Goal: Information Seeking & Learning: Learn about a topic

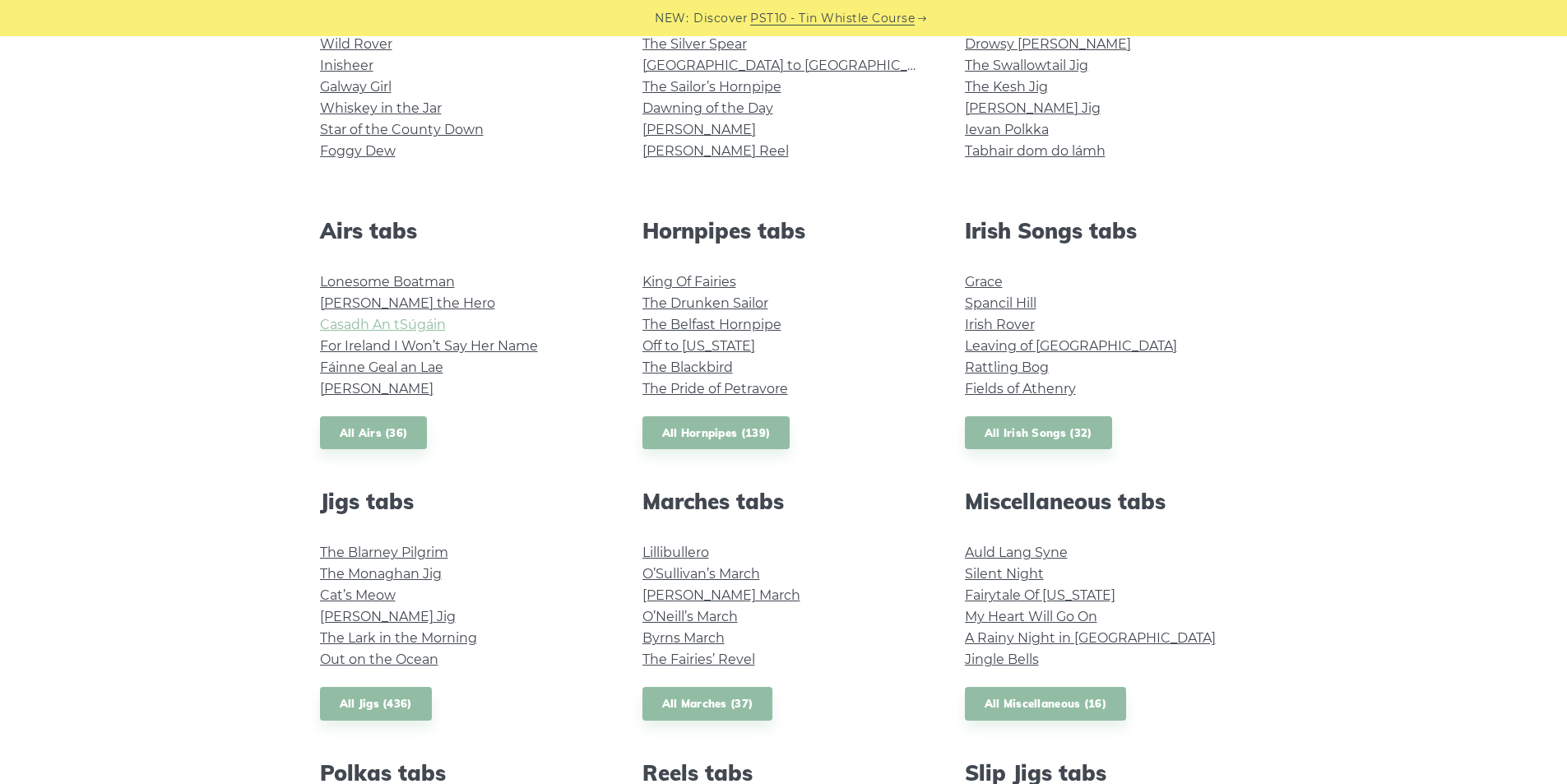
scroll to position [493, 0]
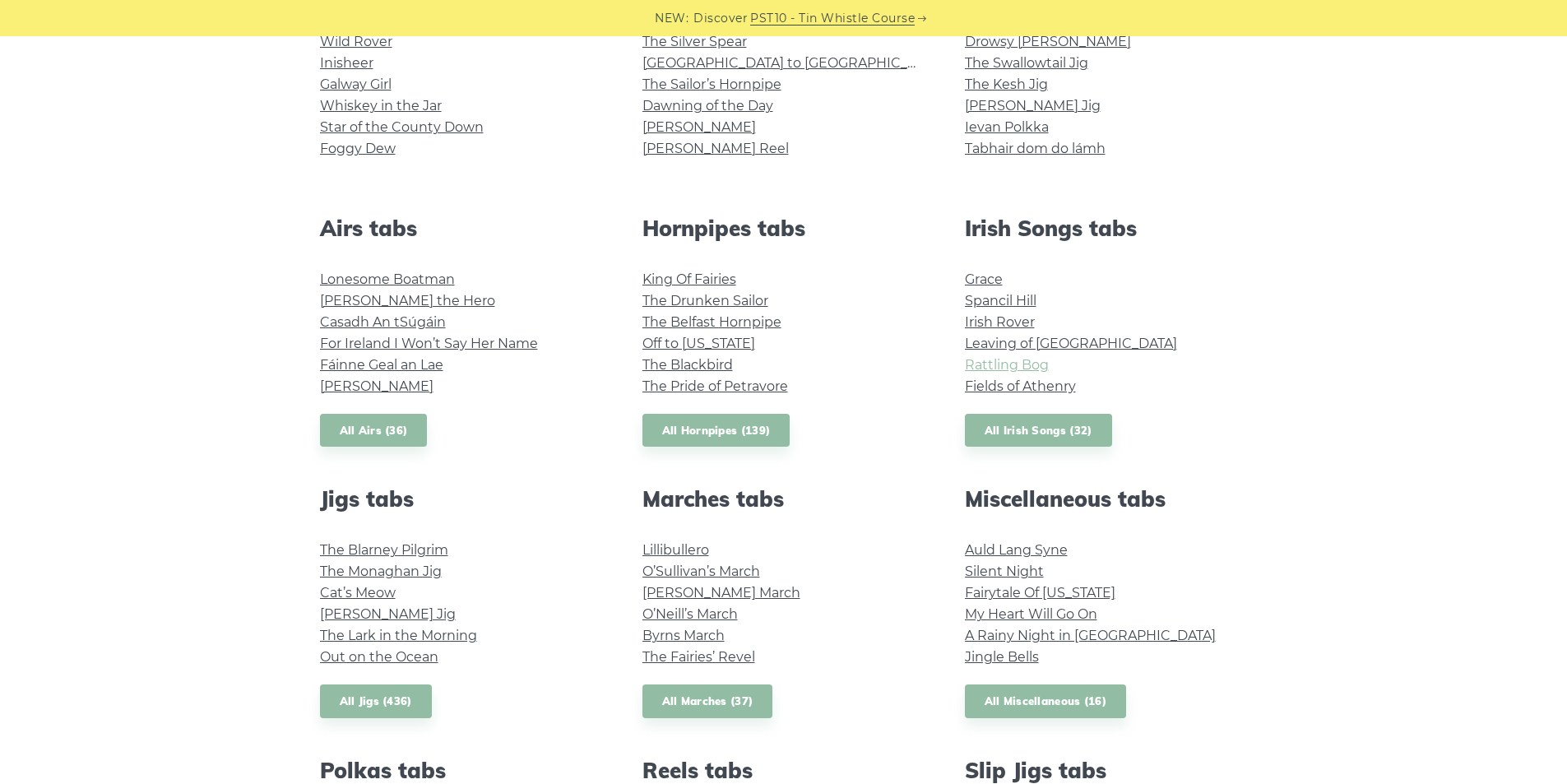
click at [1018, 365] on link "Rattling Bog" at bounding box center [1006, 364] width 84 height 16
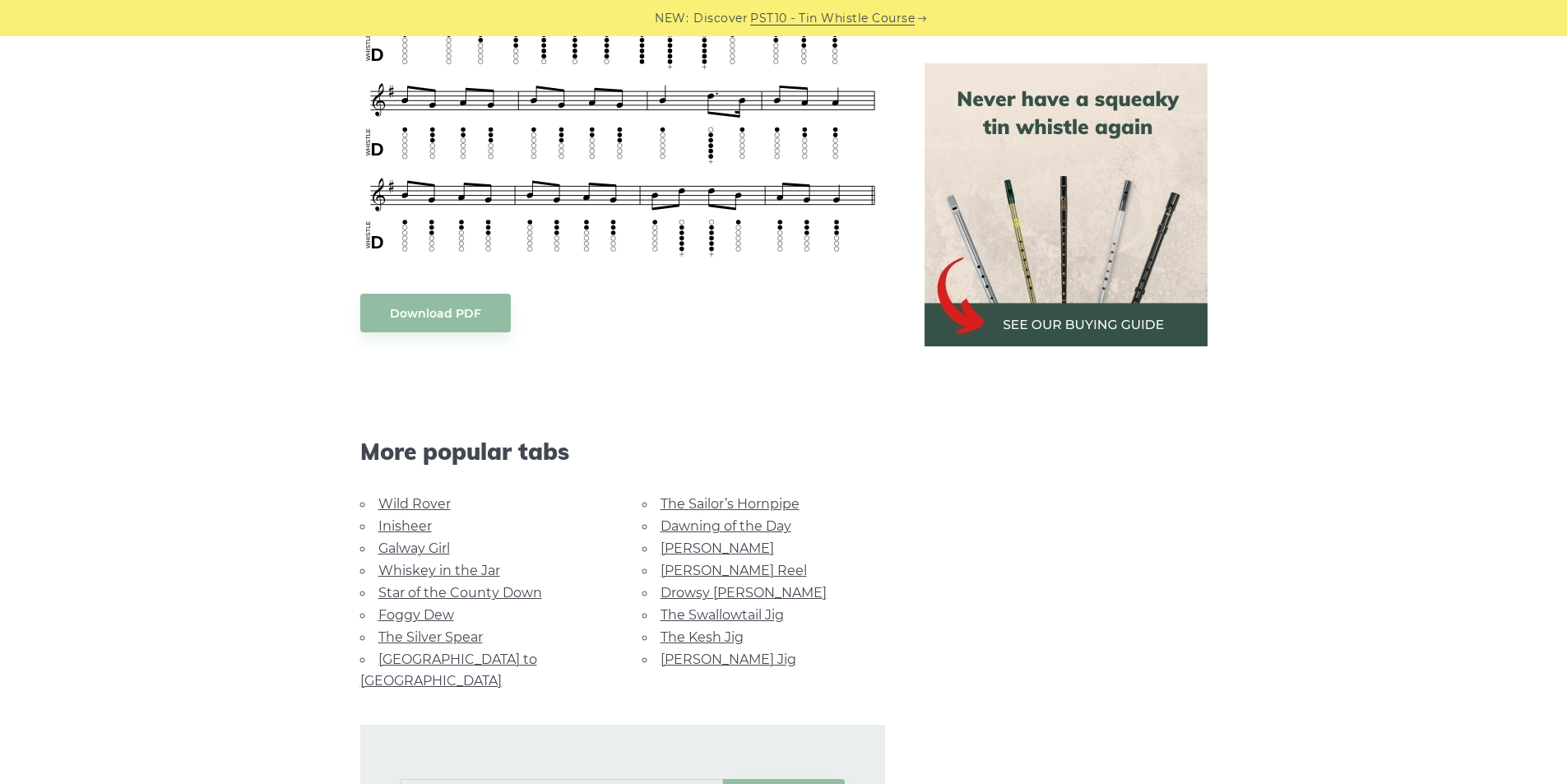
scroll to position [822, 0]
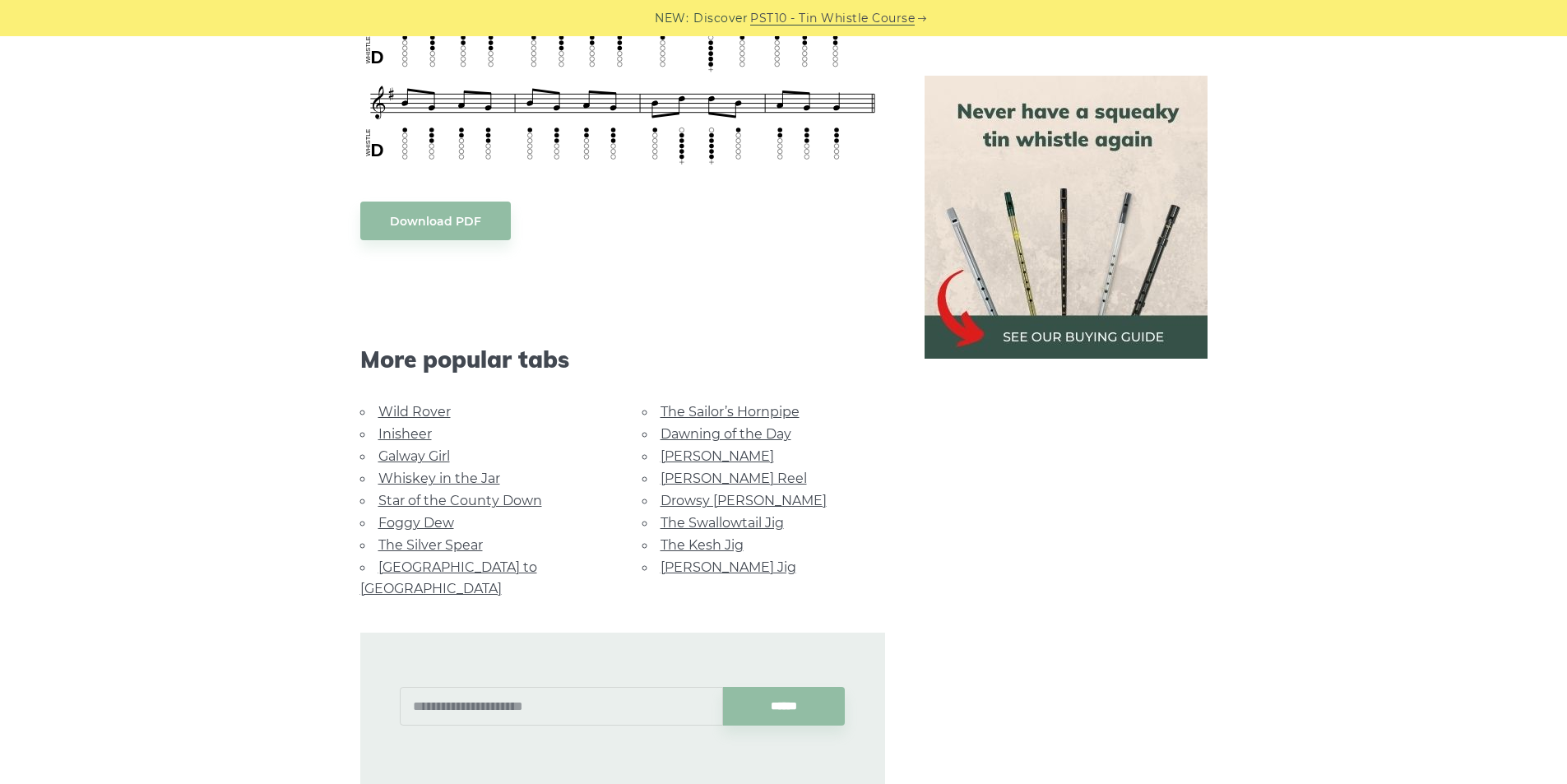
click at [425, 412] on link "Wild Rover" at bounding box center [414, 412] width 72 height 16
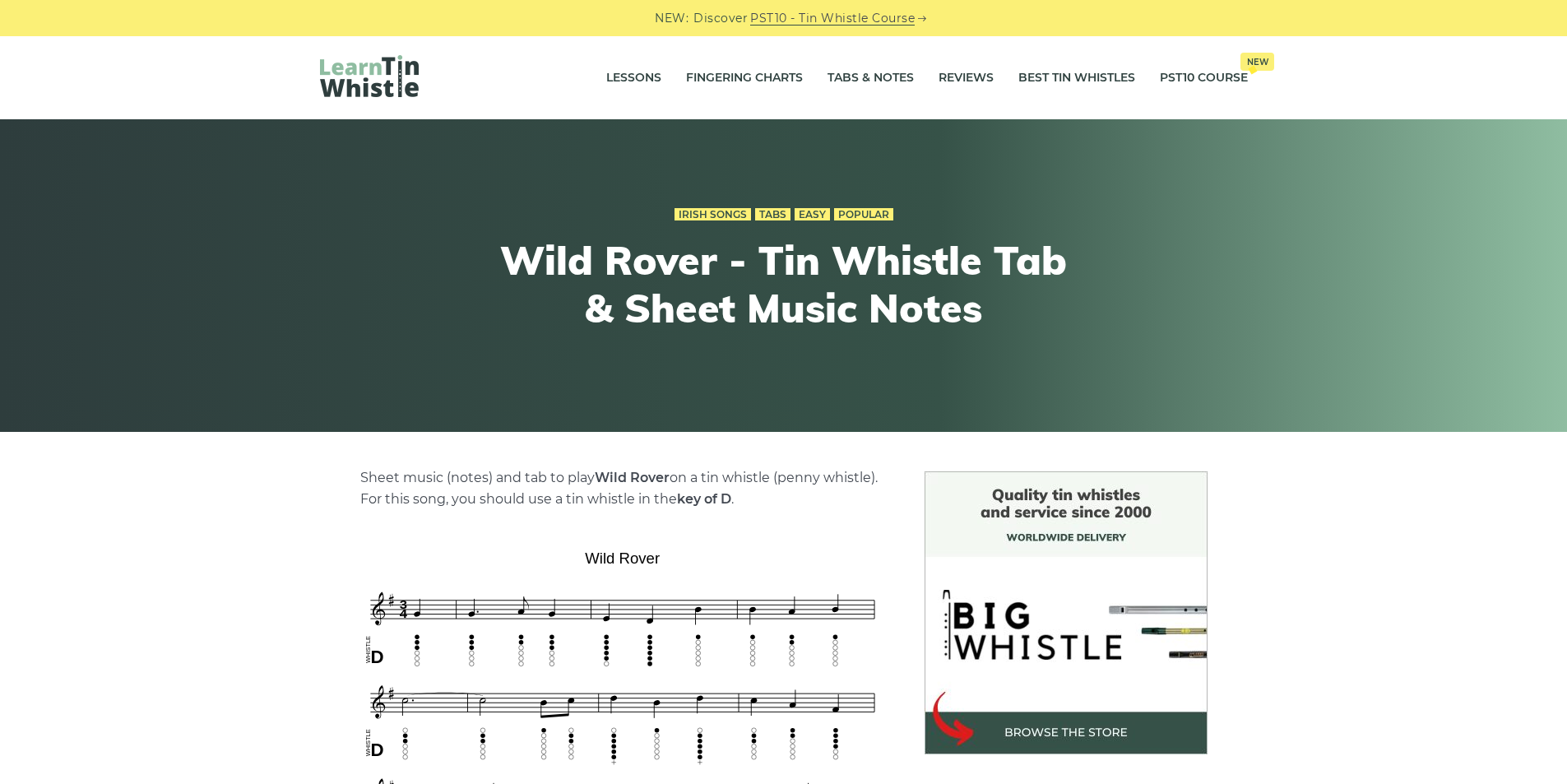
click at [391, 78] on img at bounding box center [370, 76] width 99 height 42
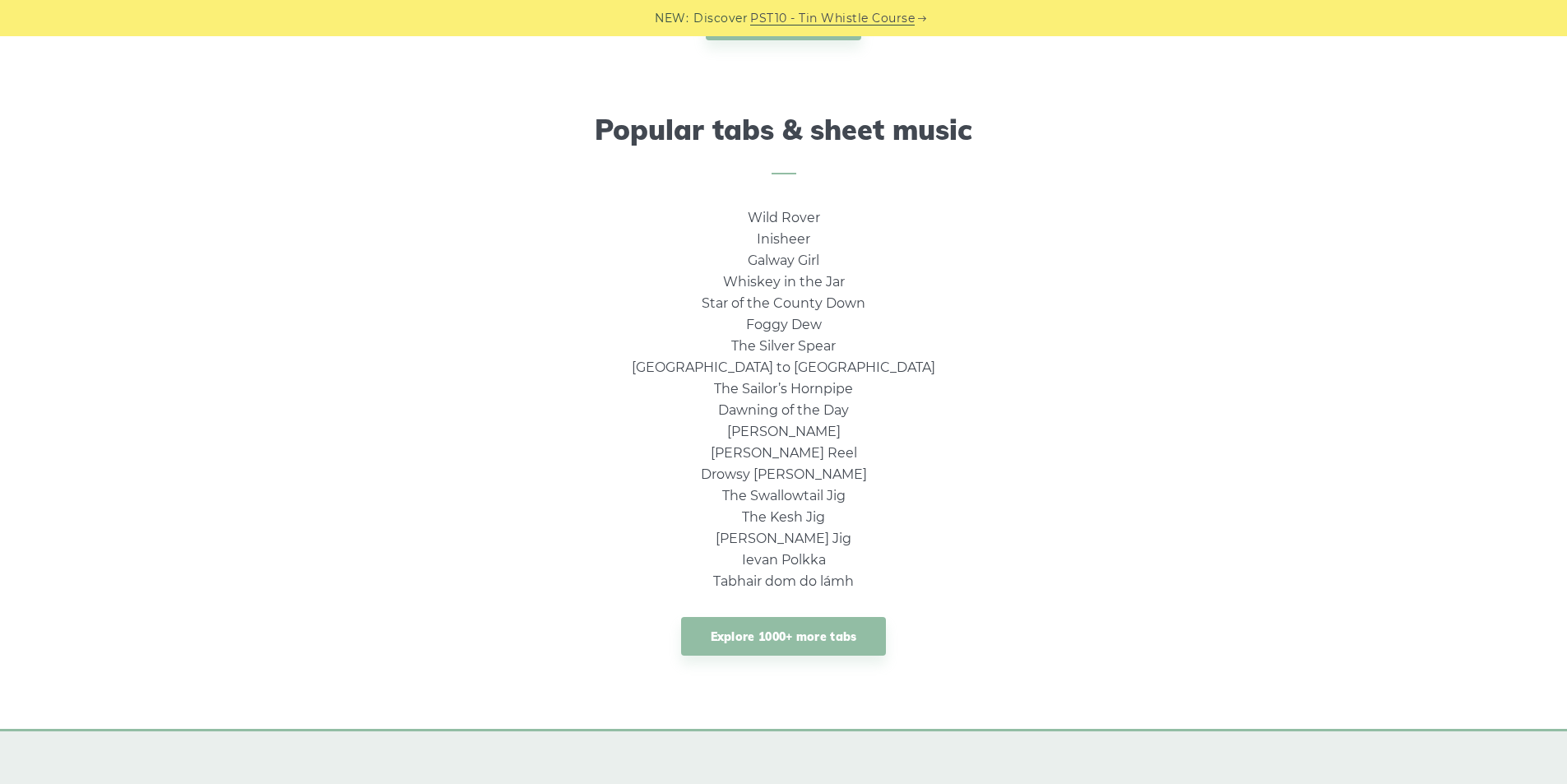
scroll to position [1151, 0]
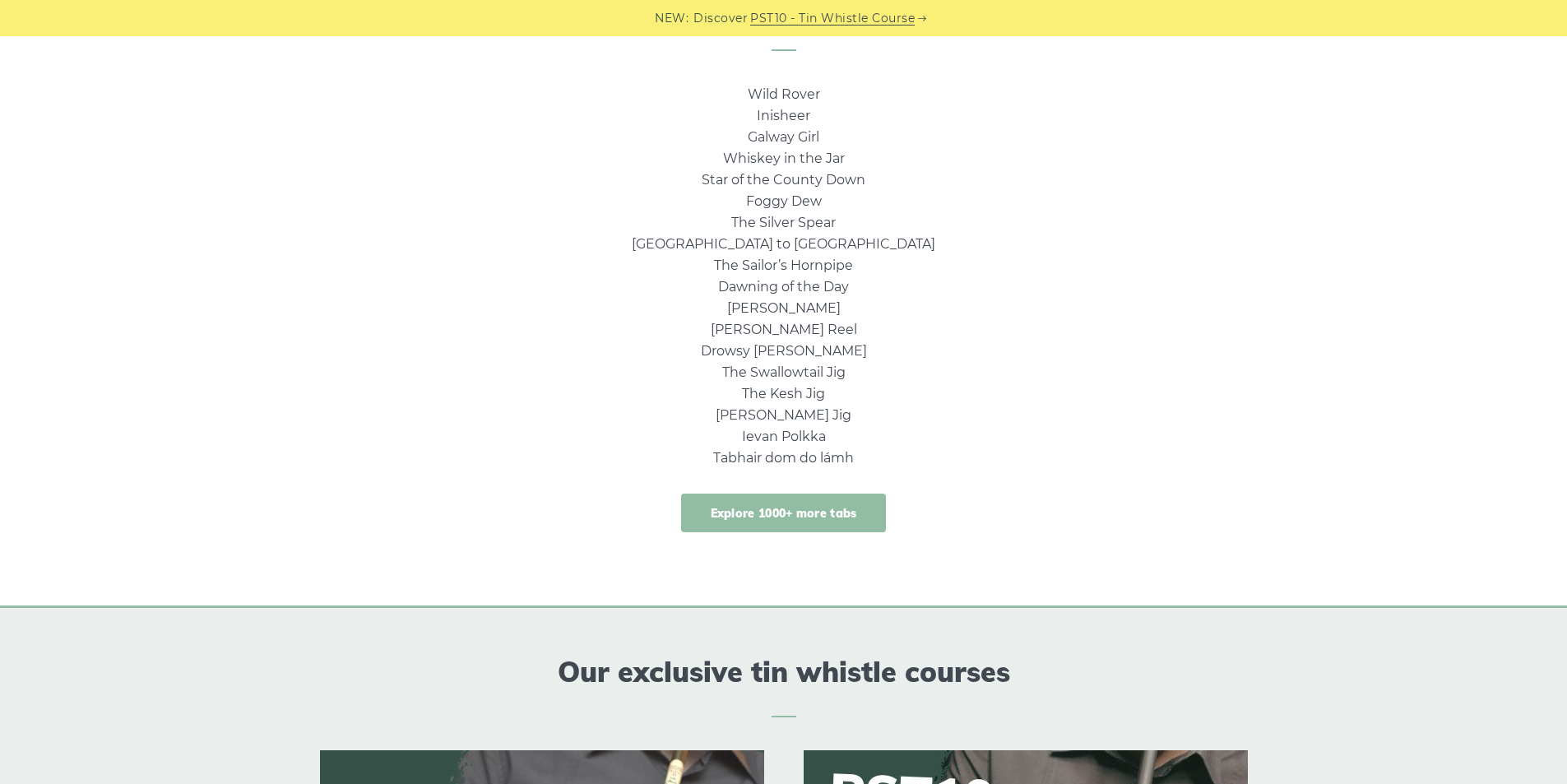
click at [754, 508] on link "Explore 1000+ more tabs" at bounding box center [784, 512] width 206 height 38
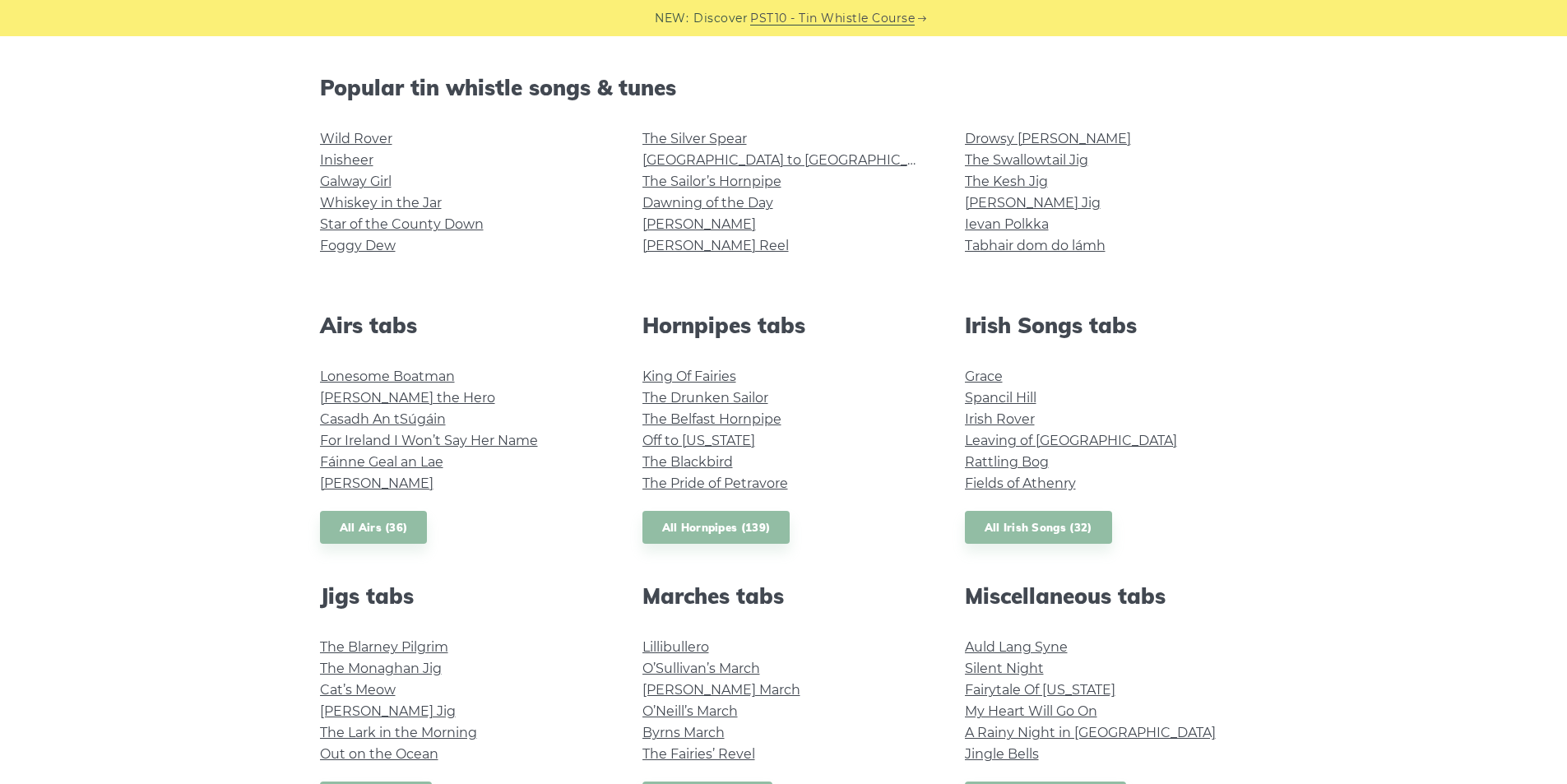
scroll to position [411, 0]
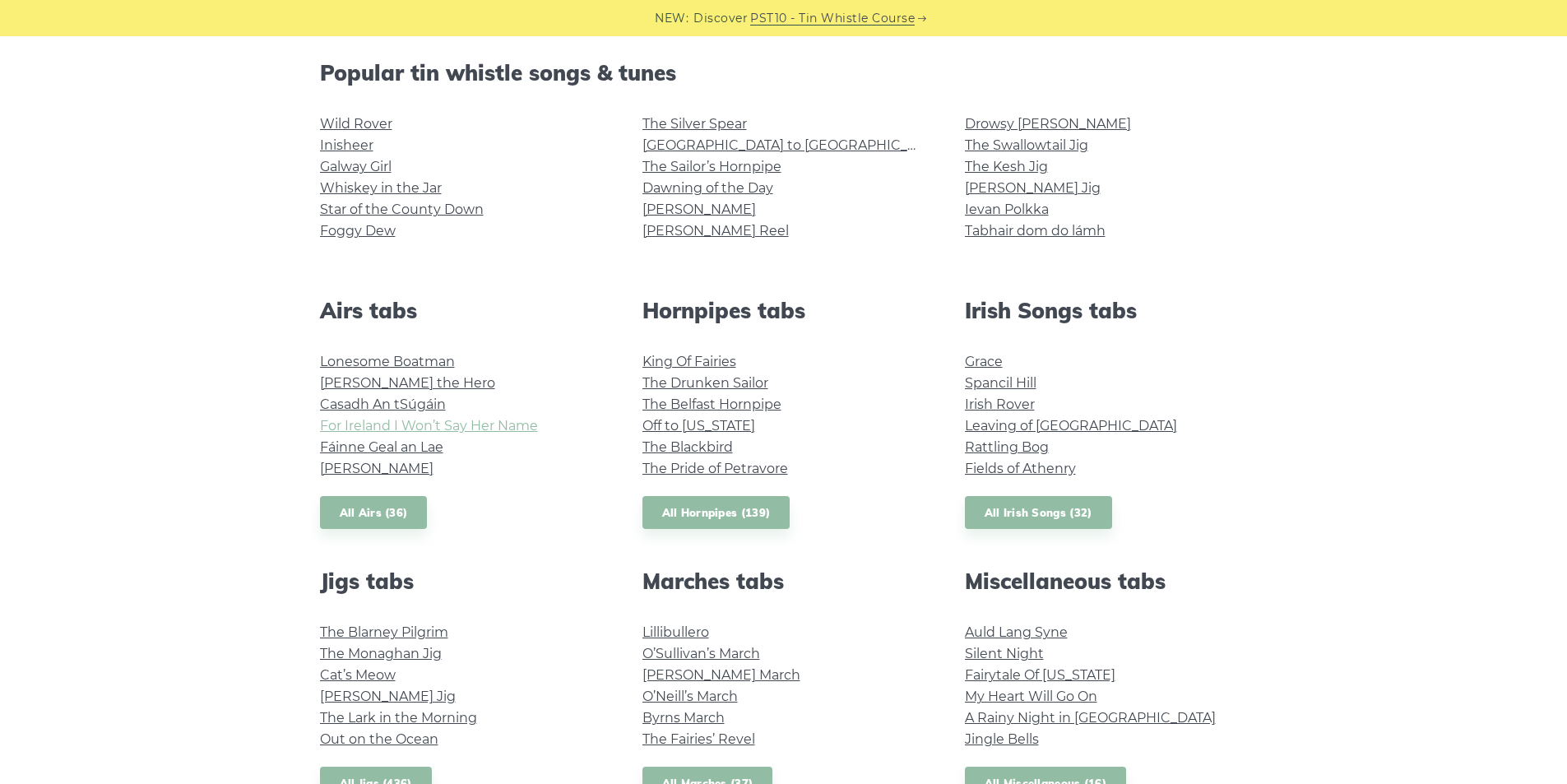
click at [520, 423] on link "For Ireland I Won’t Say Her Name" at bounding box center [429, 425] width 218 height 16
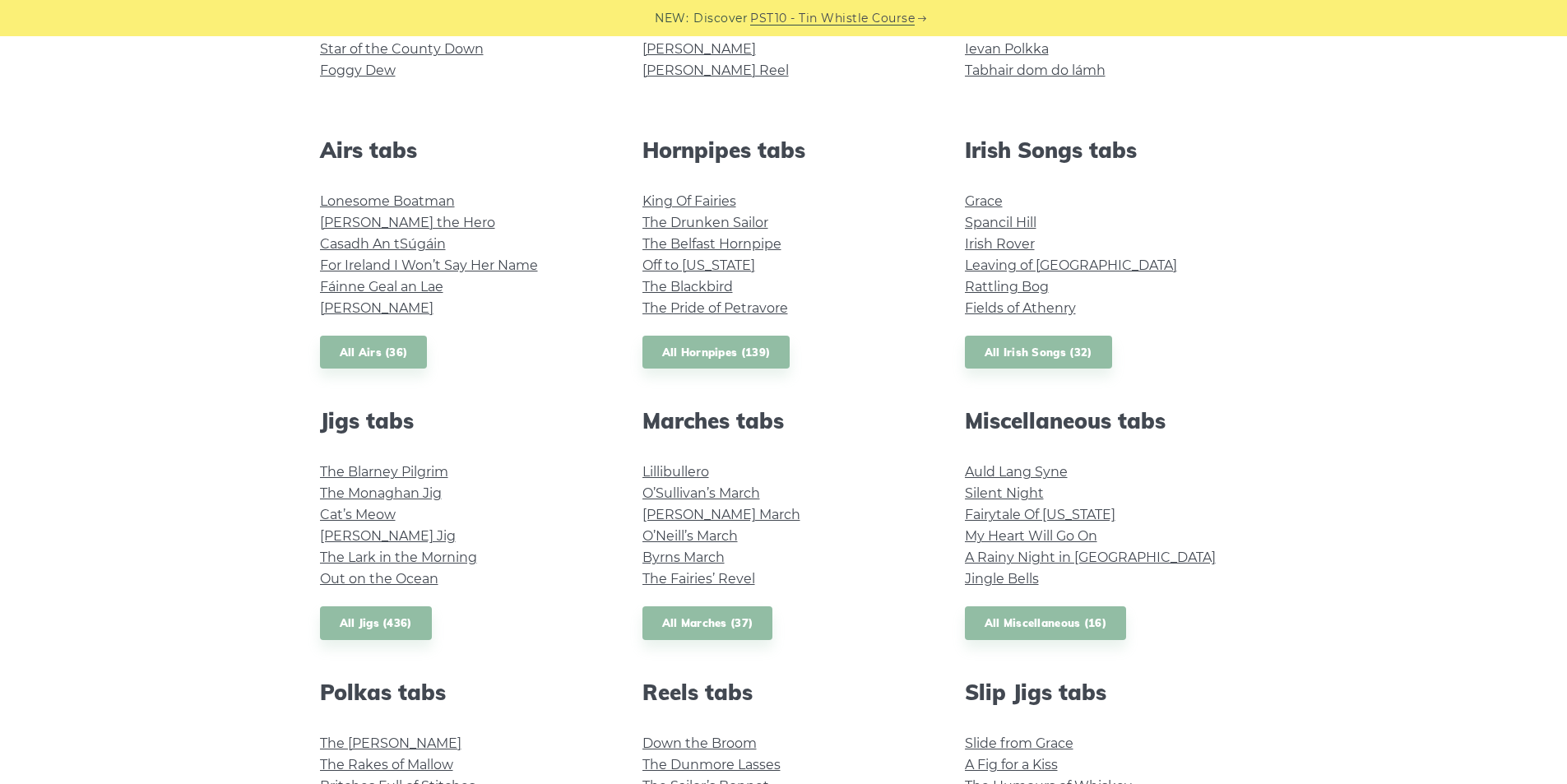
scroll to position [575, 0]
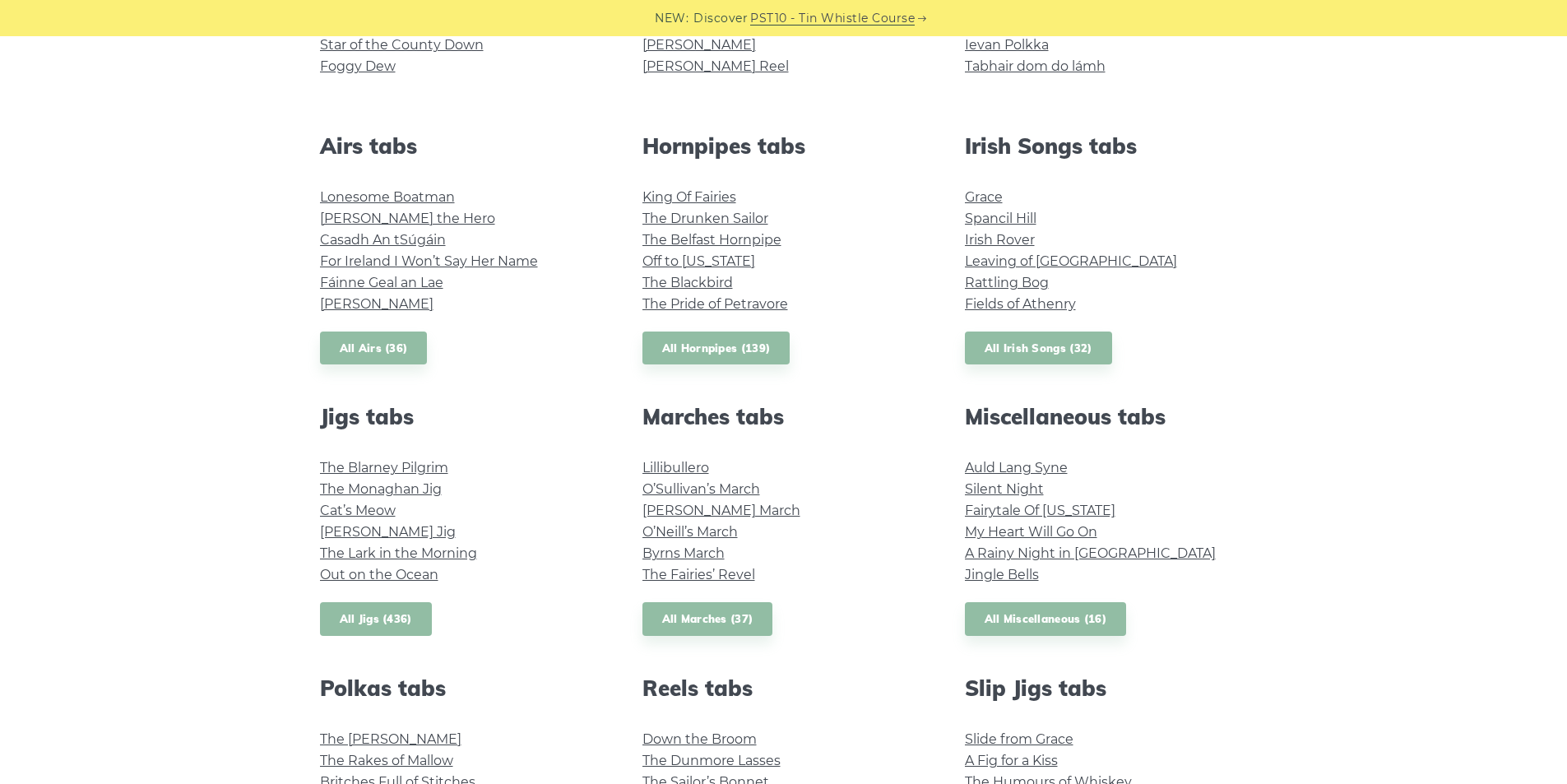
click at [389, 606] on link "All Jigs (436)" at bounding box center [376, 619] width 112 height 33
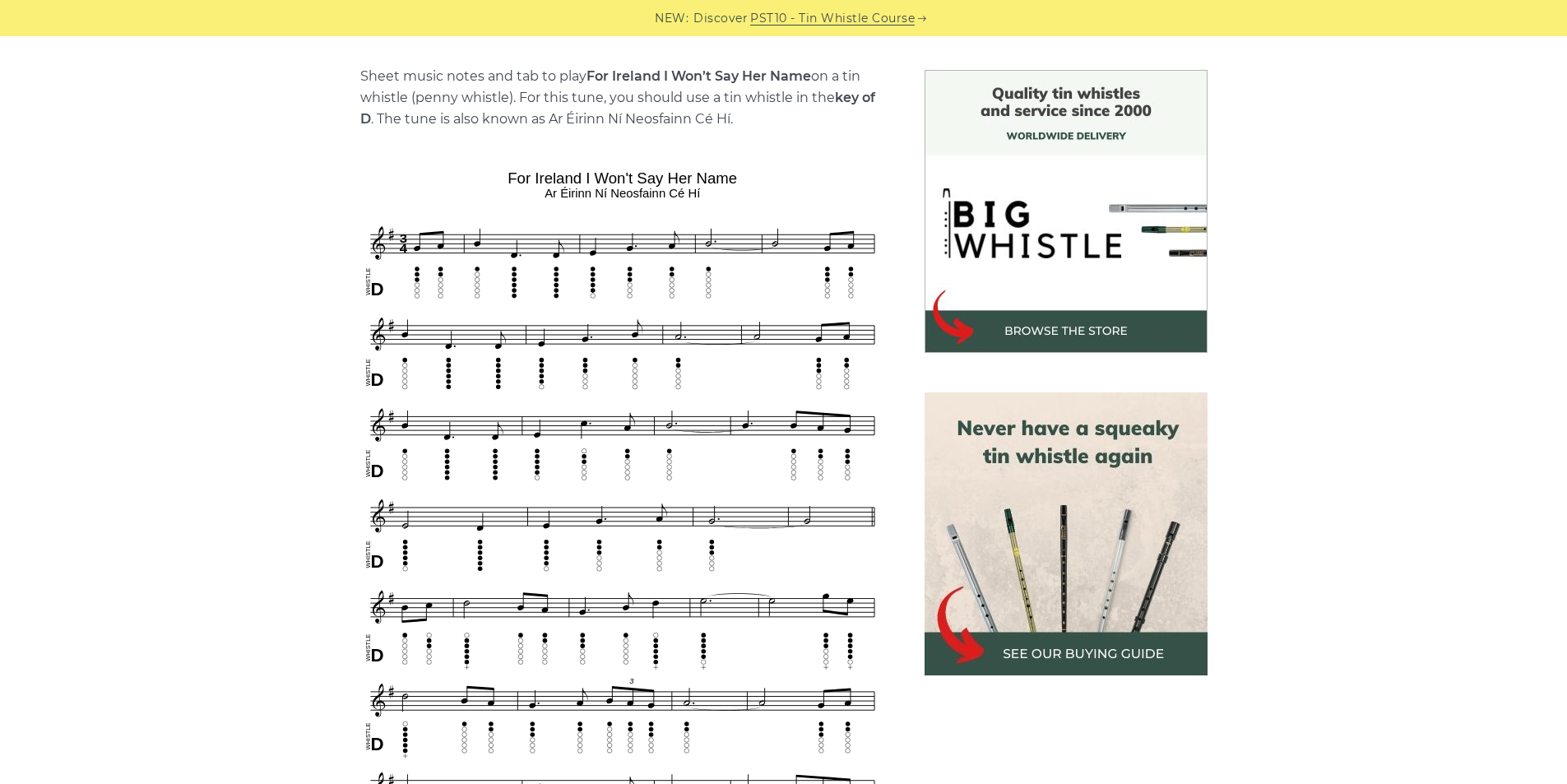
scroll to position [493, 0]
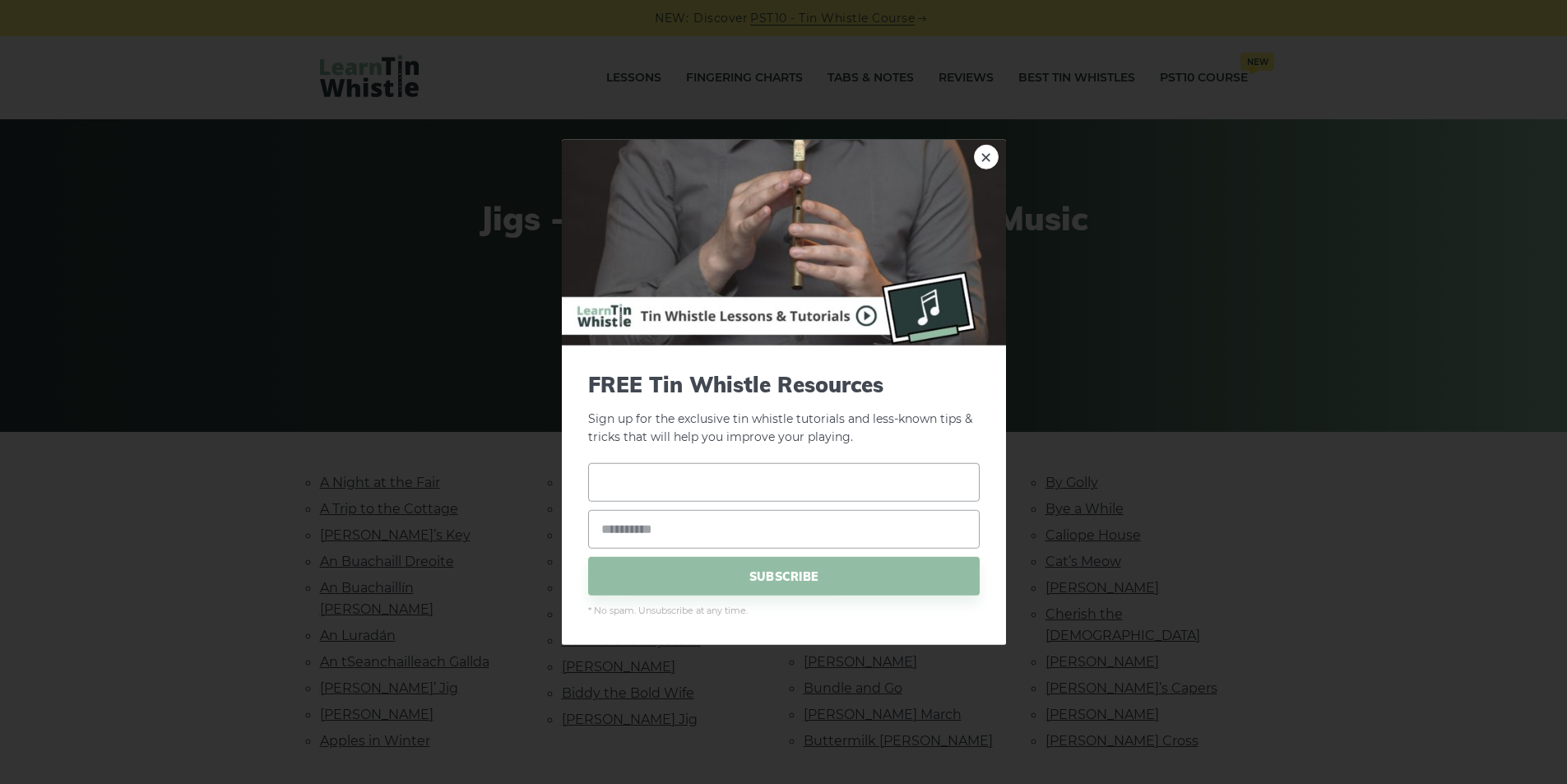
click at [688, 490] on input "text" at bounding box center [784, 482] width 391 height 38
type input "**********"
click at [776, 580] on span "SUBSCRIBE" at bounding box center [784, 575] width 391 height 38
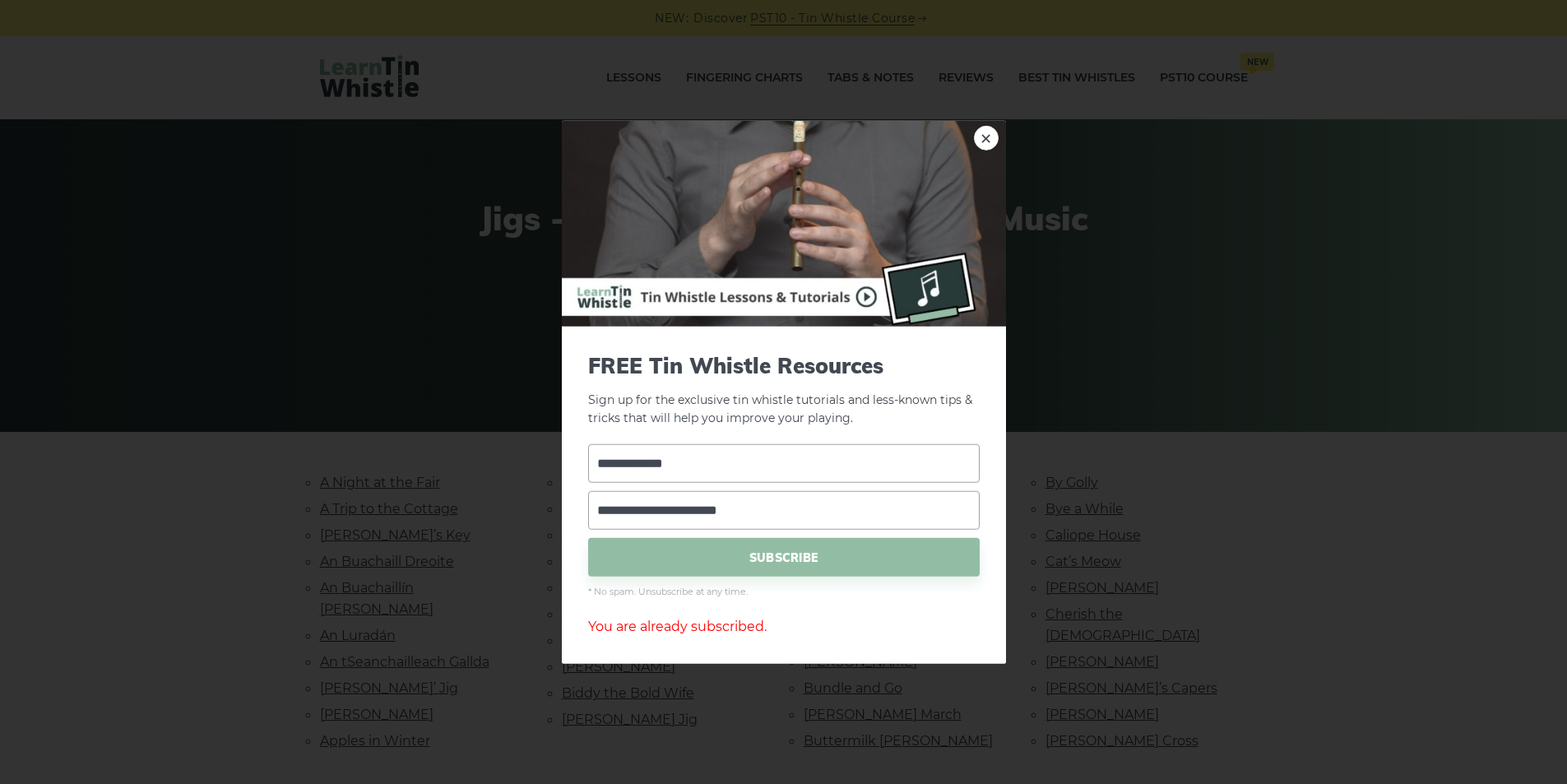
click at [973, 131] on img at bounding box center [784, 223] width 444 height 206
click at [993, 137] on link "×" at bounding box center [986, 137] width 25 height 25
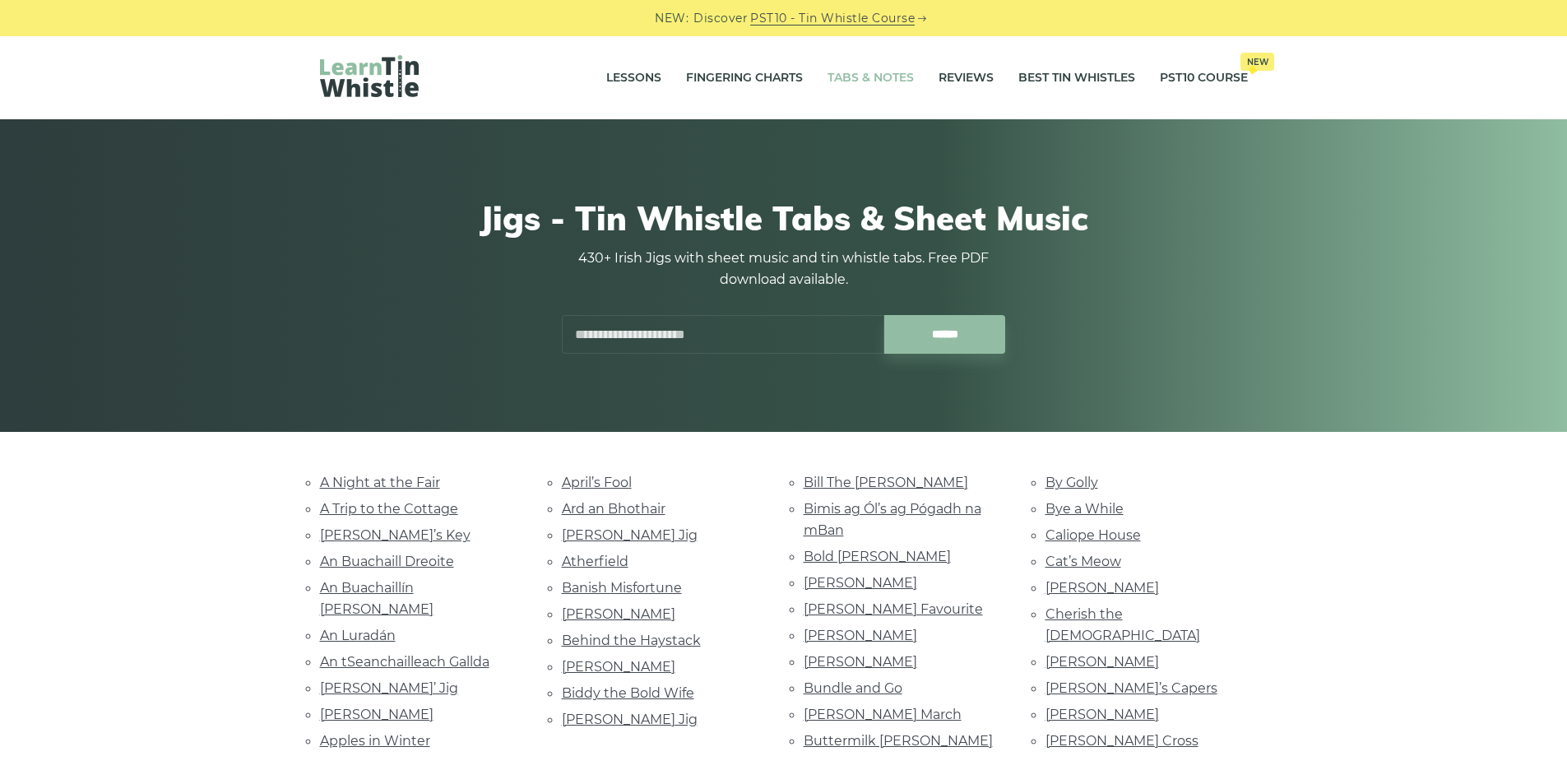
click at [899, 79] on link "Tabs & Notes" at bounding box center [871, 78] width 87 height 41
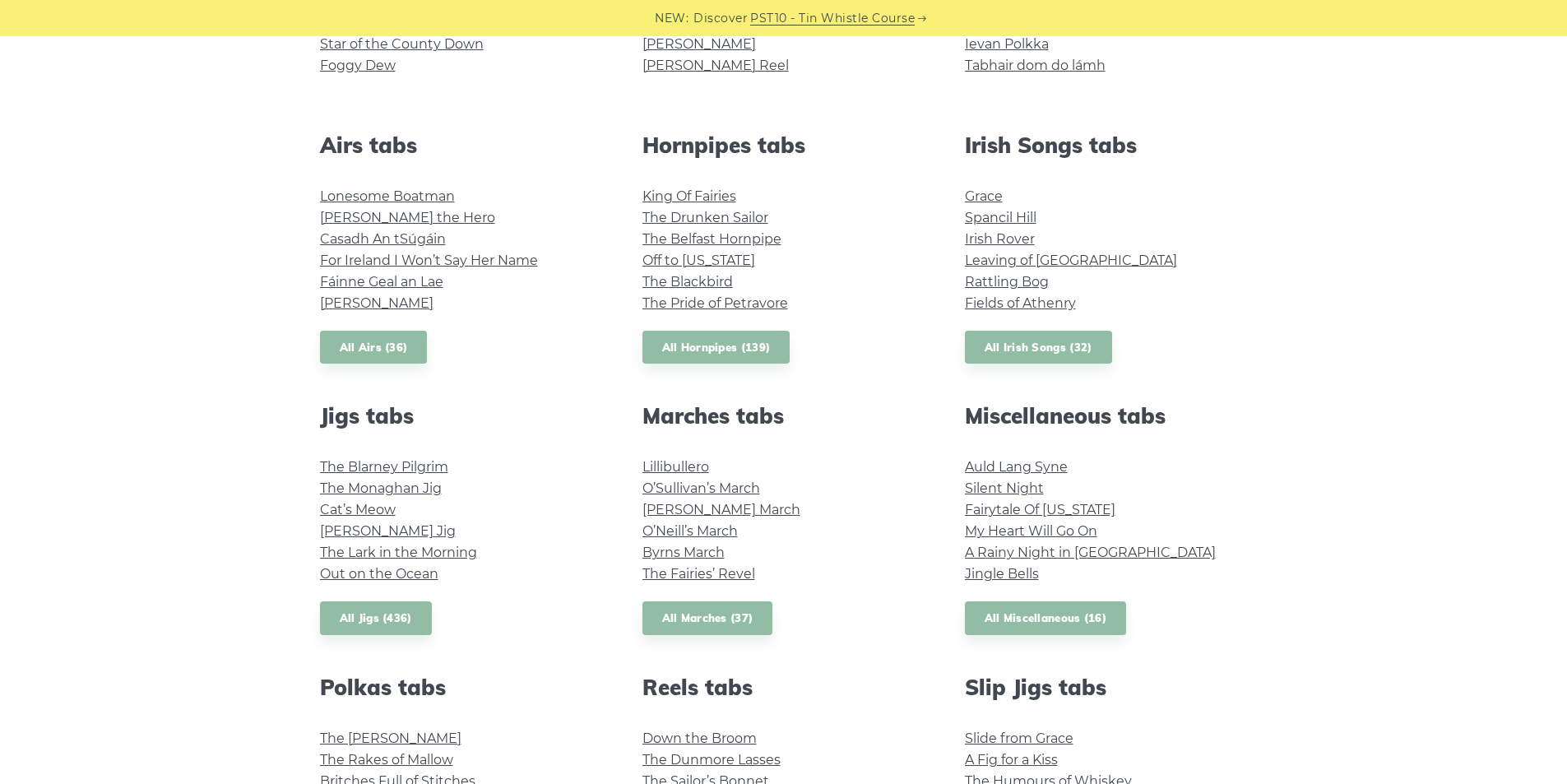
scroll to position [575, 0]
click at [727, 268] on link "Off to California" at bounding box center [699, 261] width 112 height 16
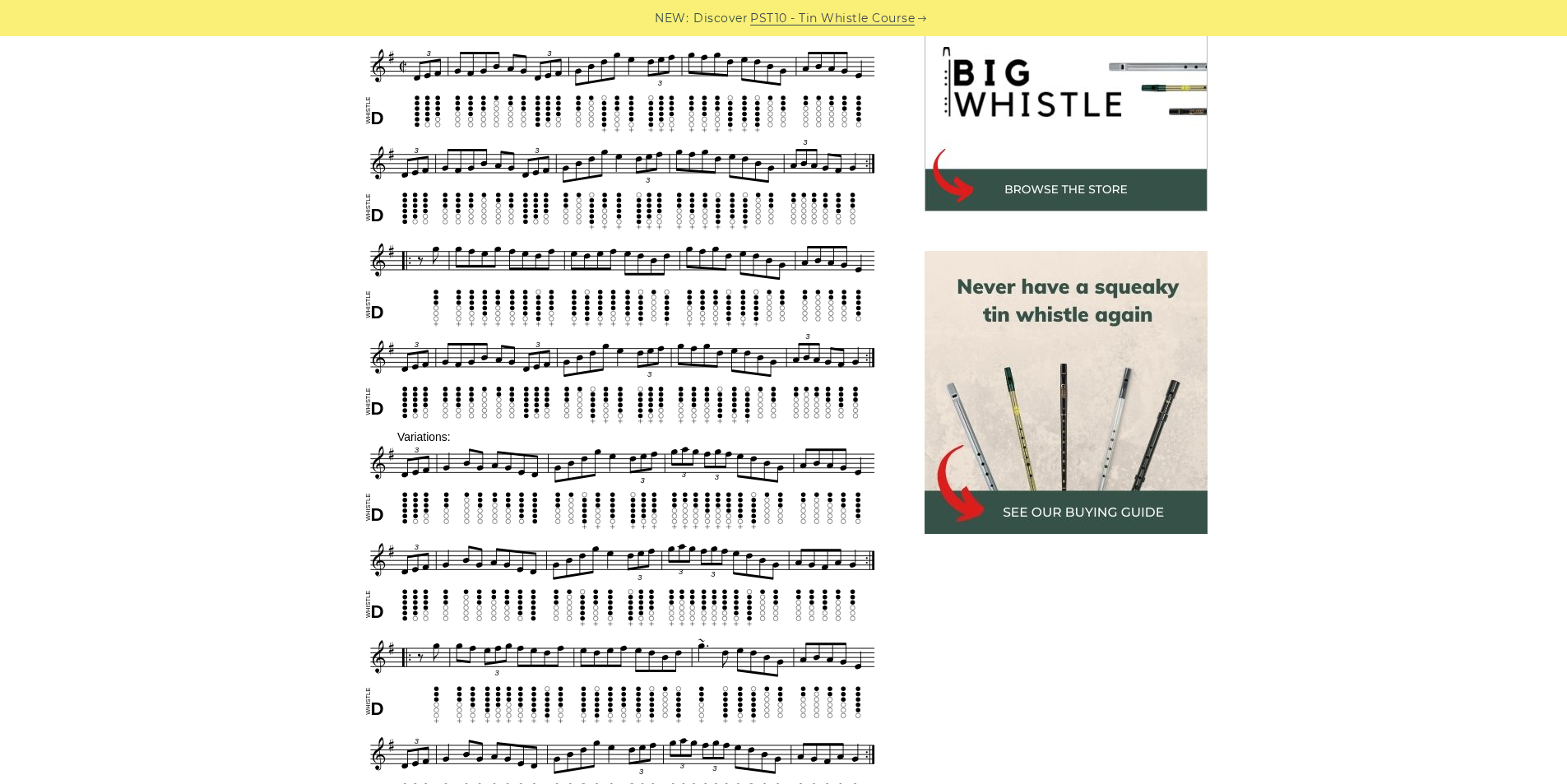
scroll to position [493, 0]
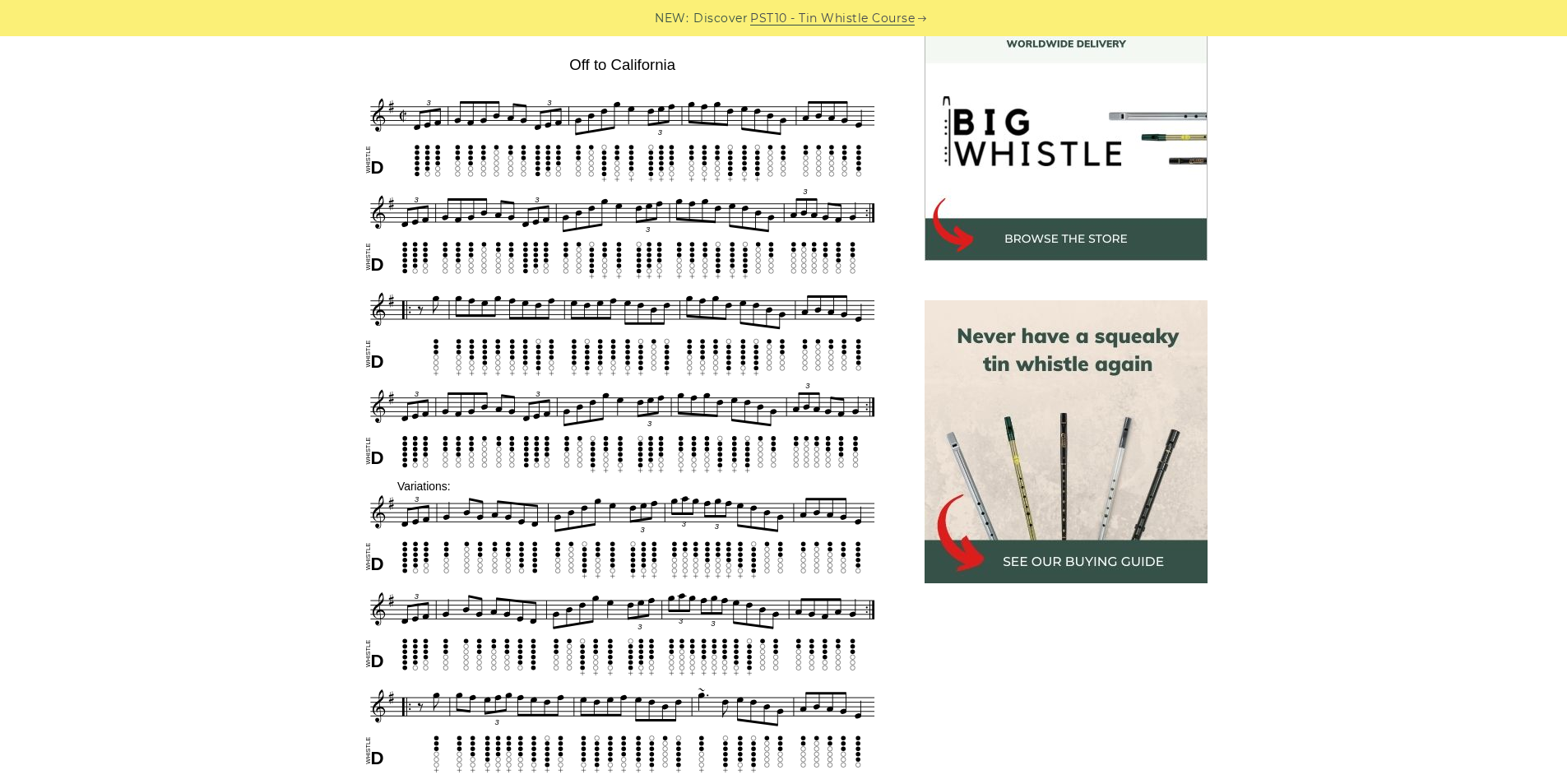
click at [296, 144] on div "Sheet music notes and tab to play Off to California on a tin whistle (penny whi…" at bounding box center [784, 734] width 1007 height 1513
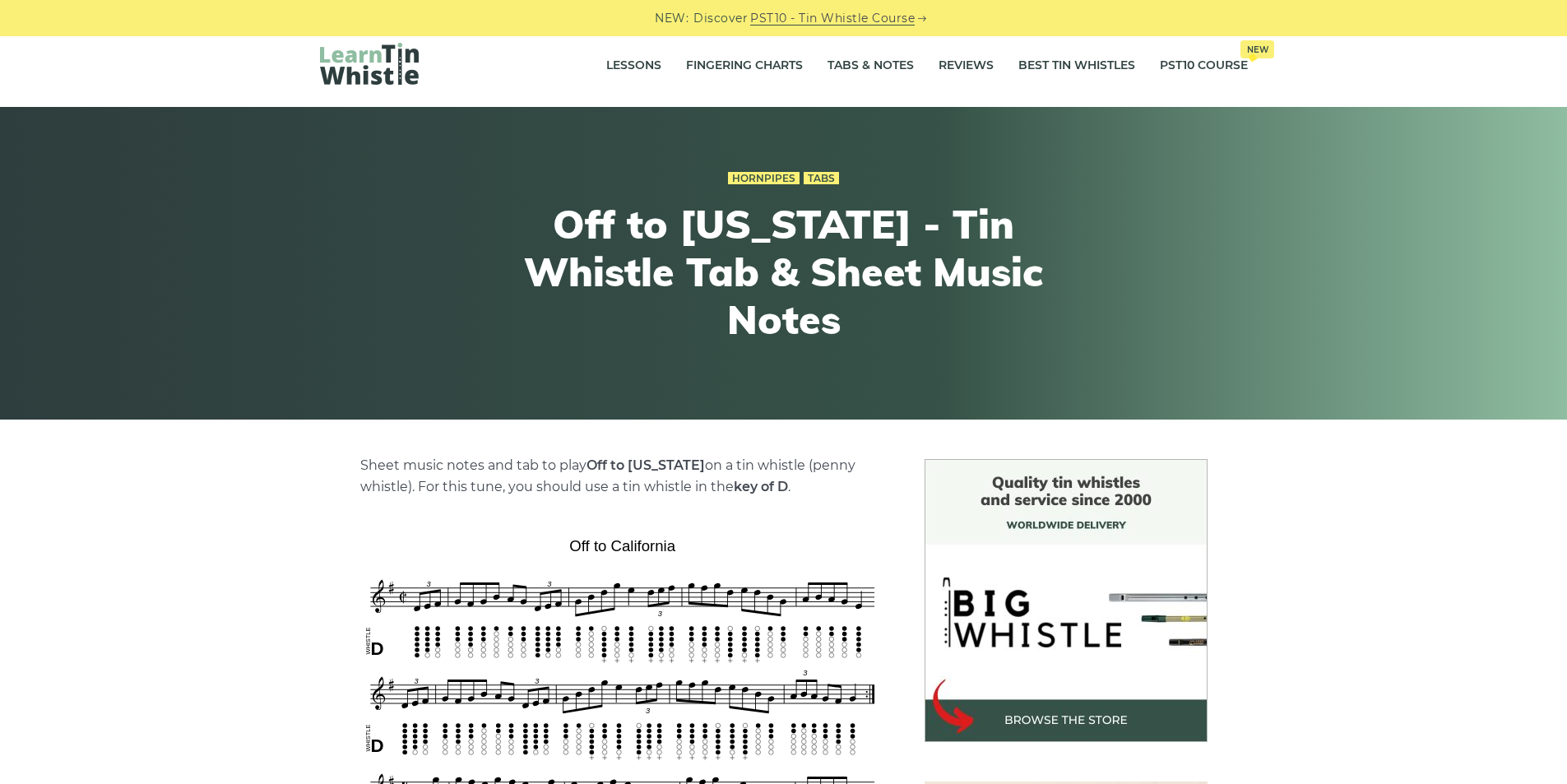
scroll to position [0, 0]
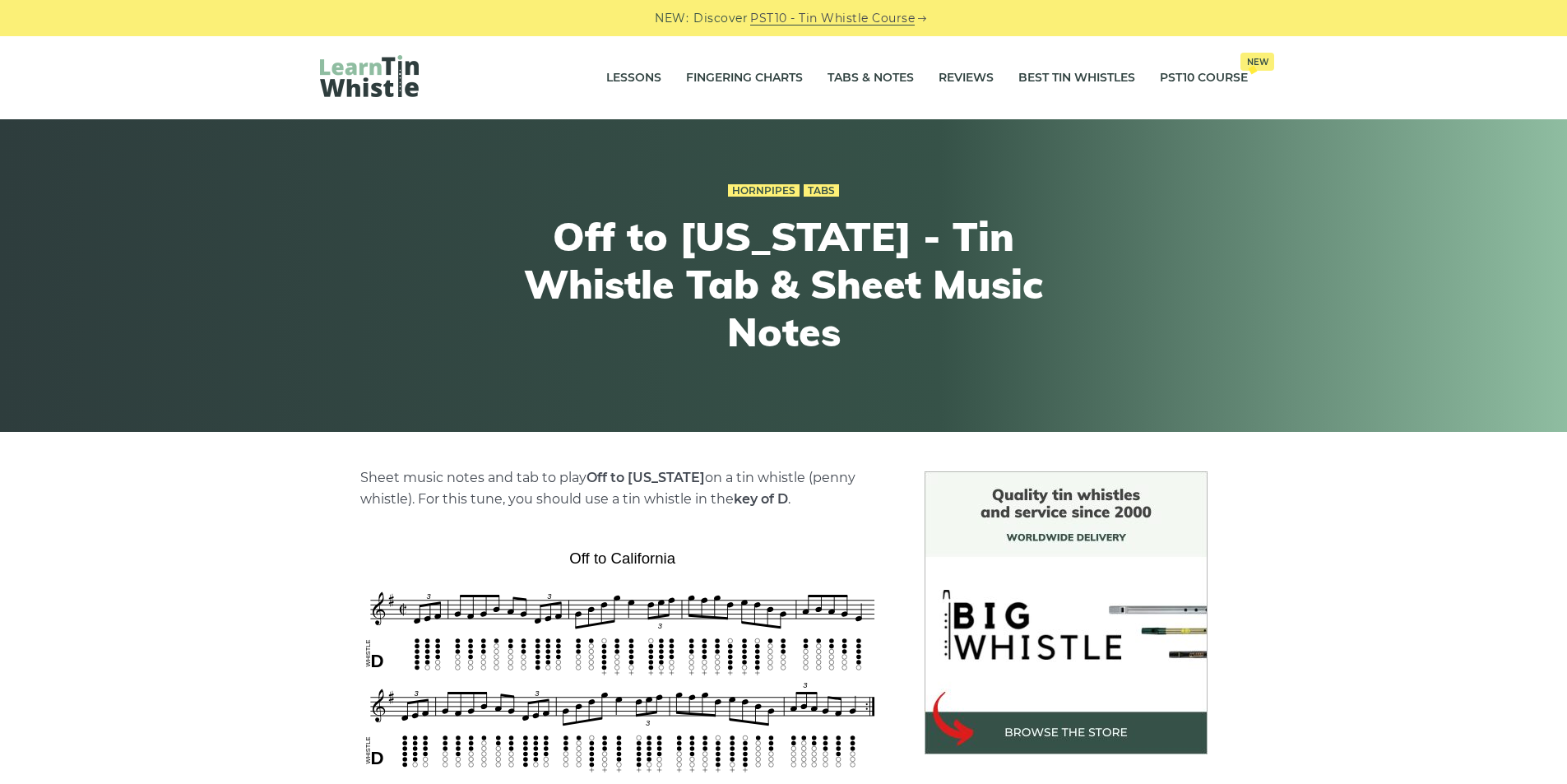
drag, startPoint x: 368, startPoint y: 74, endPoint x: 415, endPoint y: 97, distance: 52.3
click at [369, 74] on img at bounding box center [370, 76] width 99 height 42
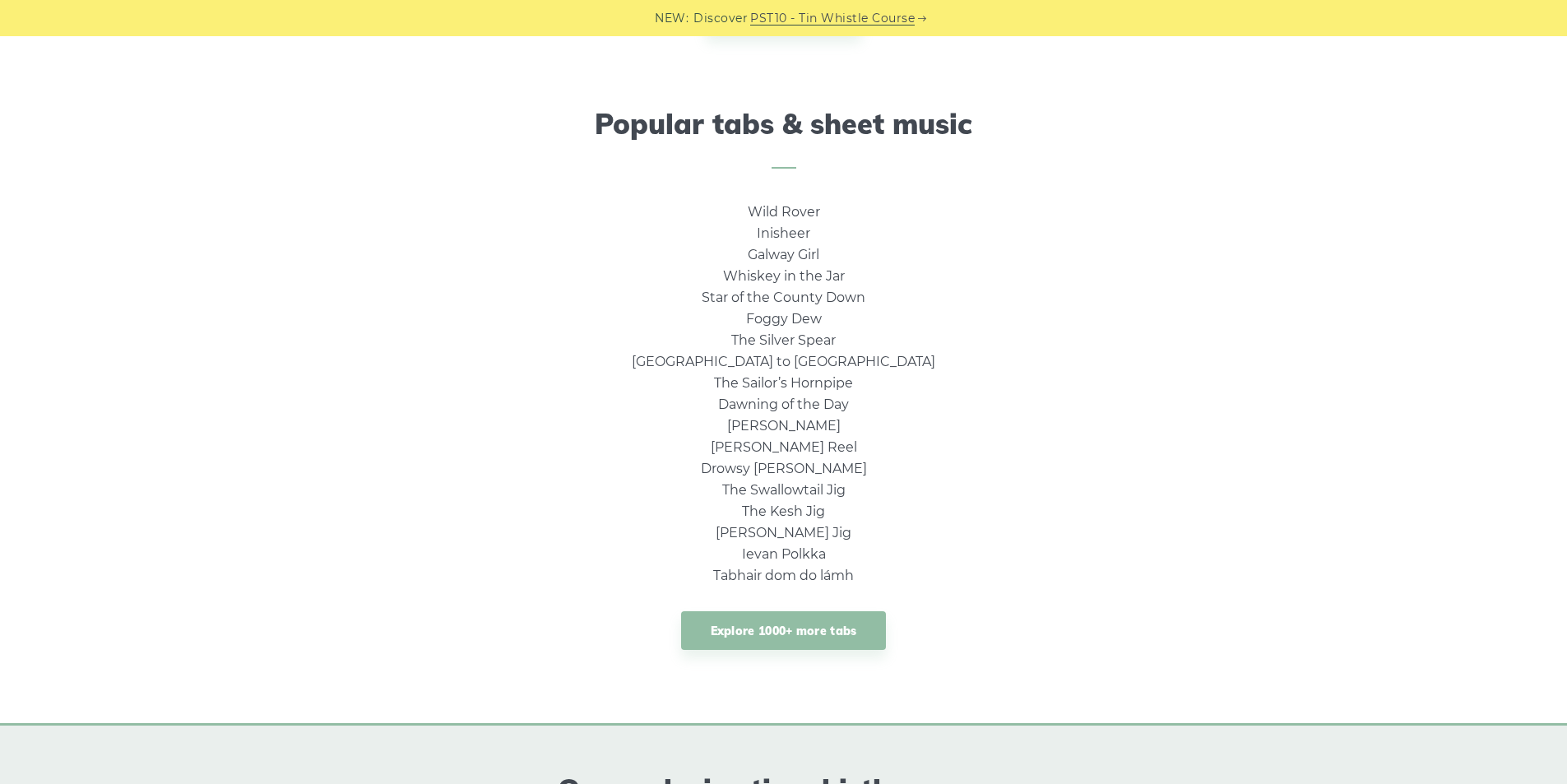
scroll to position [987, 0]
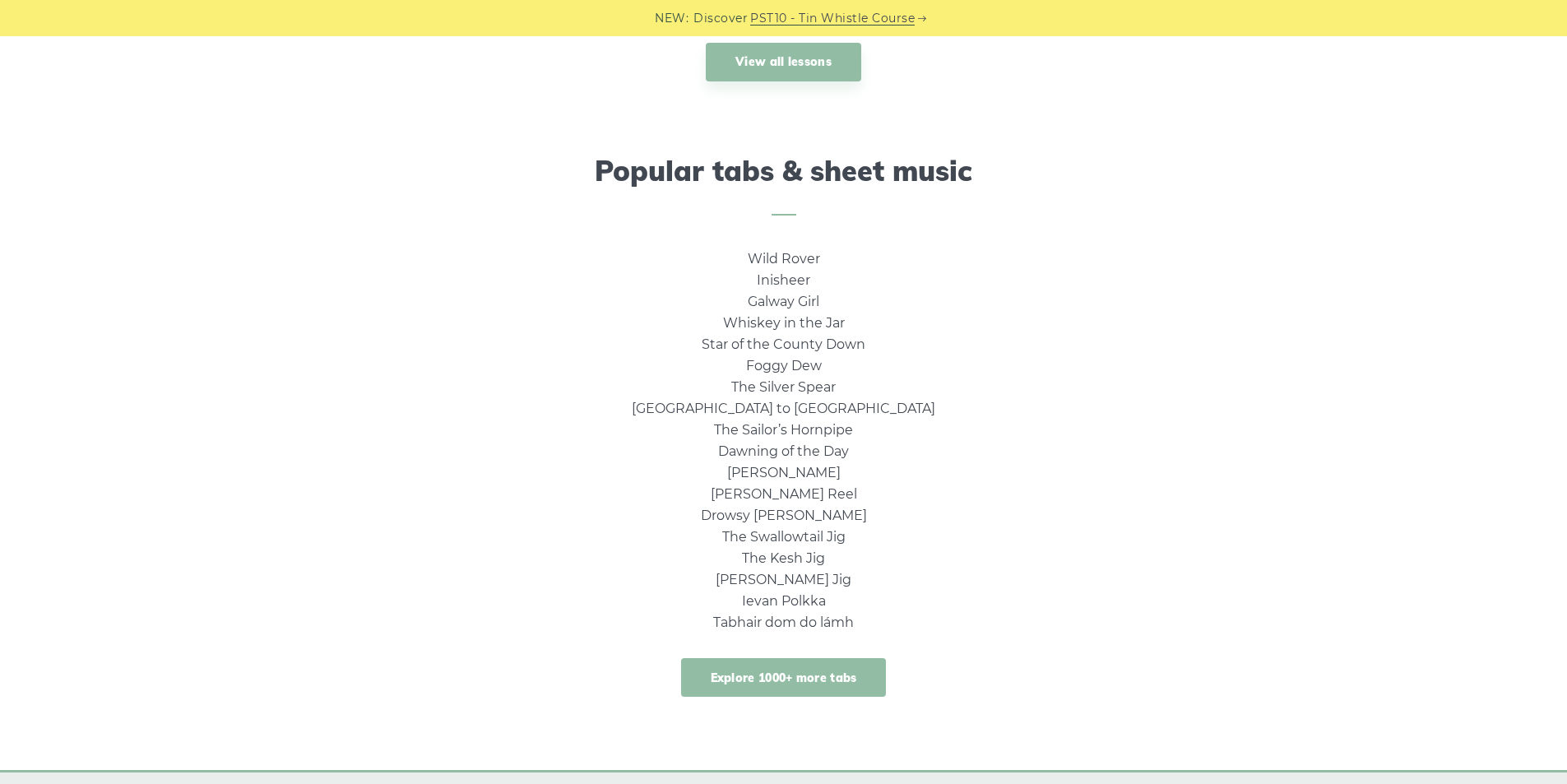
click at [789, 678] on link "Explore 1000+ more tabs" at bounding box center [784, 677] width 206 height 38
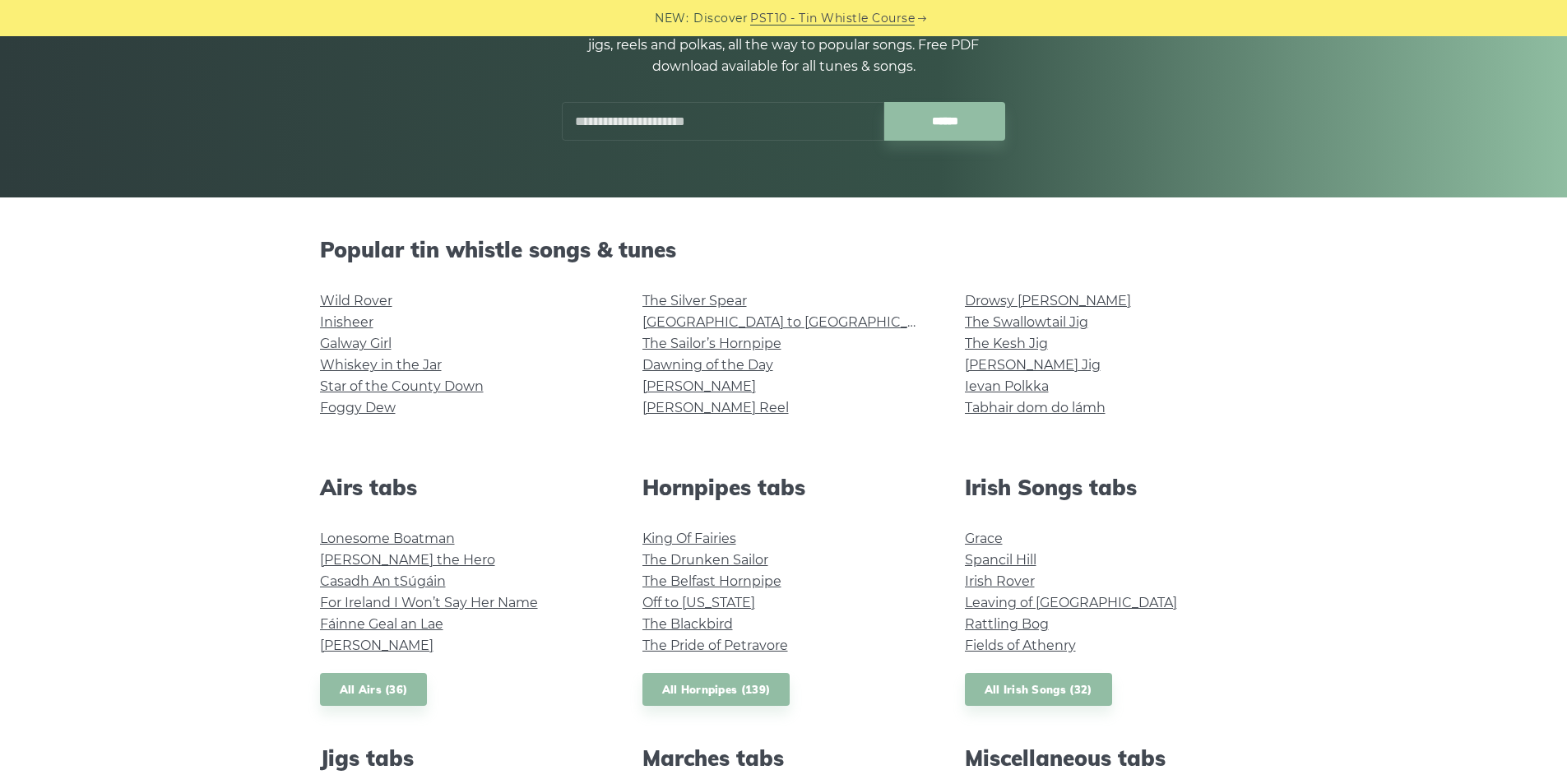
scroll to position [329, 0]
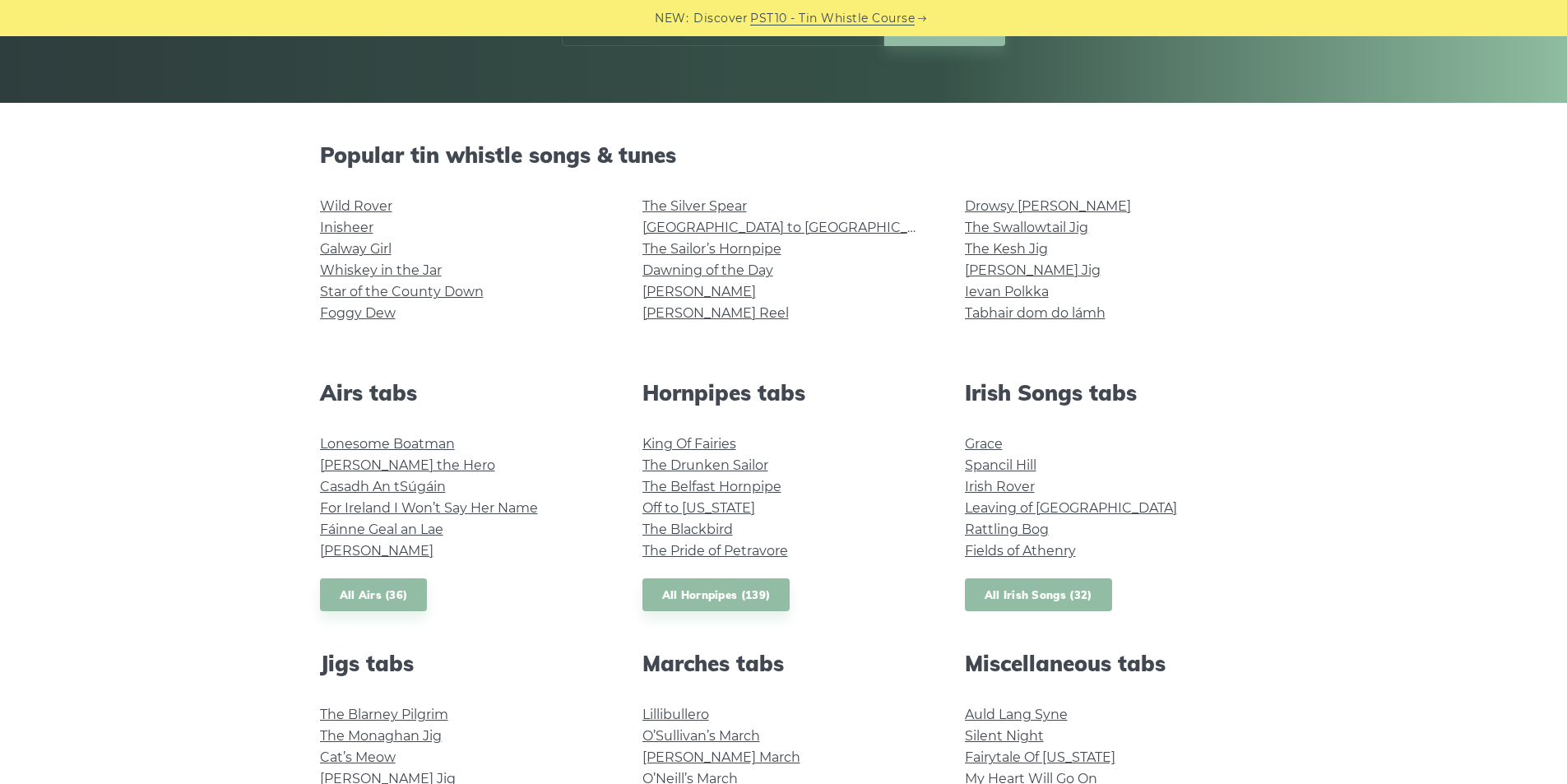
drag, startPoint x: 1028, startPoint y: 586, endPoint x: 863, endPoint y: 539, distance: 171.6
click at [1027, 586] on link "All Irish Songs (32)" at bounding box center [1038, 595] width 147 height 33
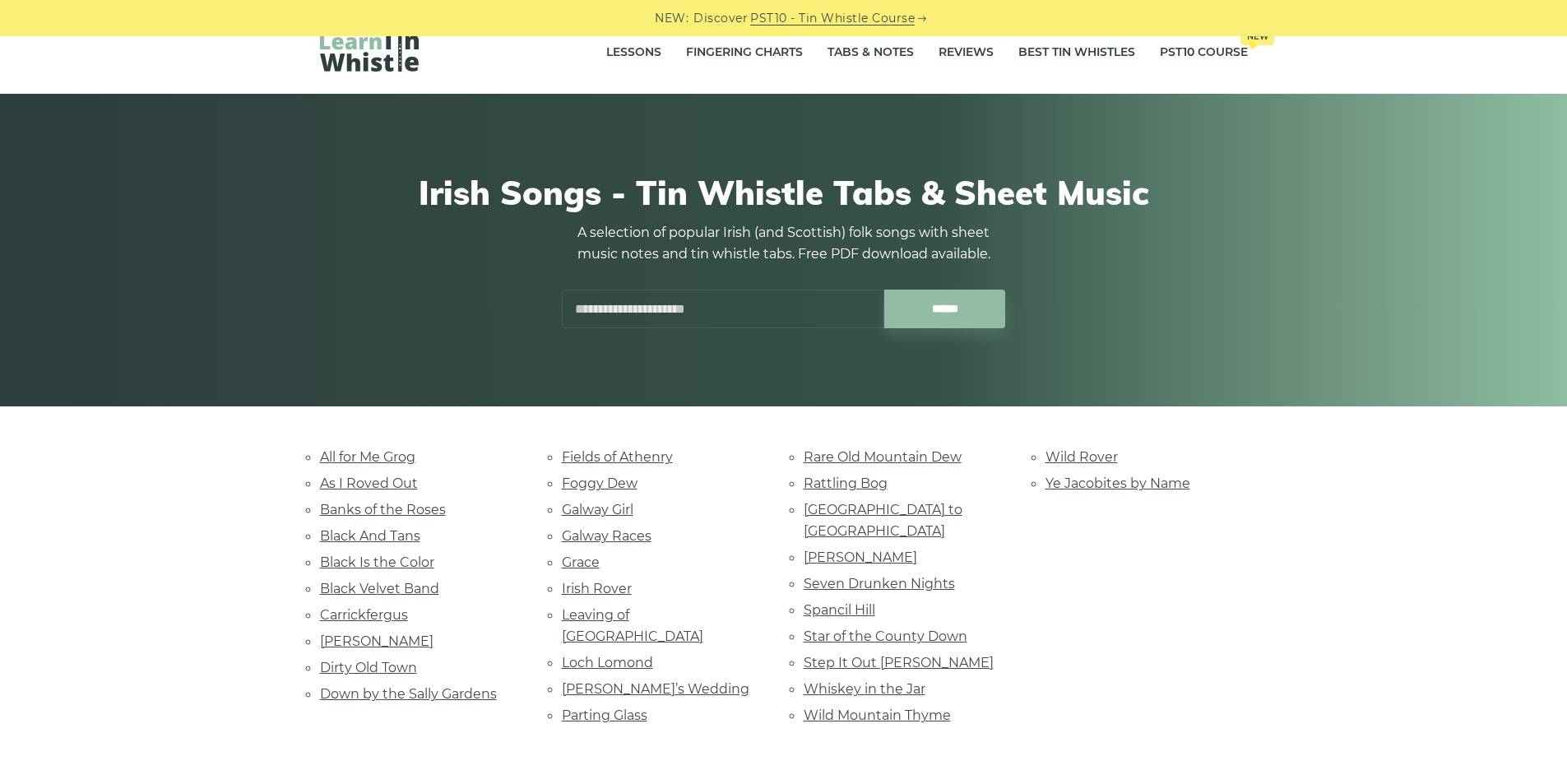
scroll to position [82, 0]
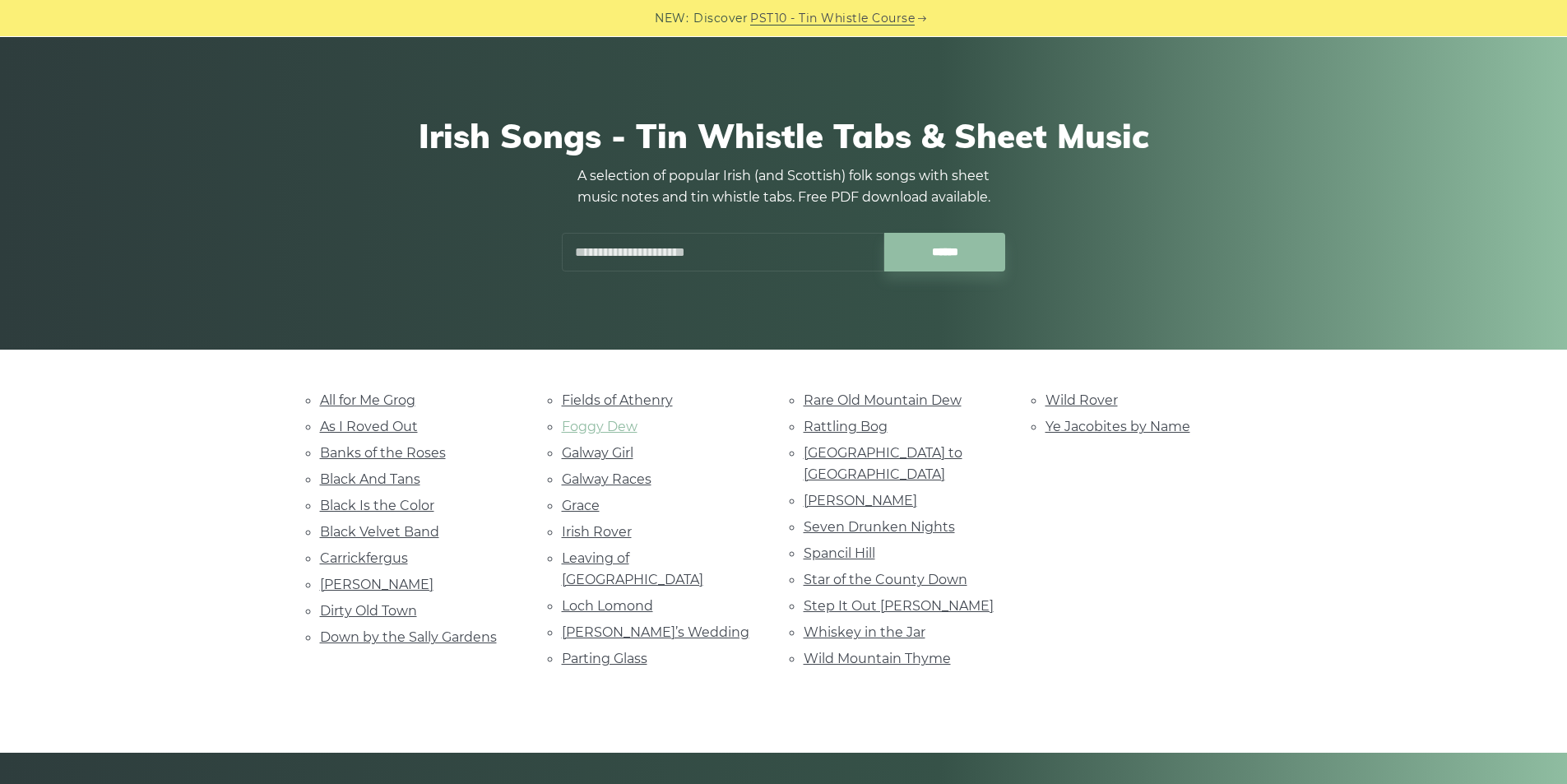
click at [598, 430] on link "Foggy Dew" at bounding box center [599, 426] width 76 height 16
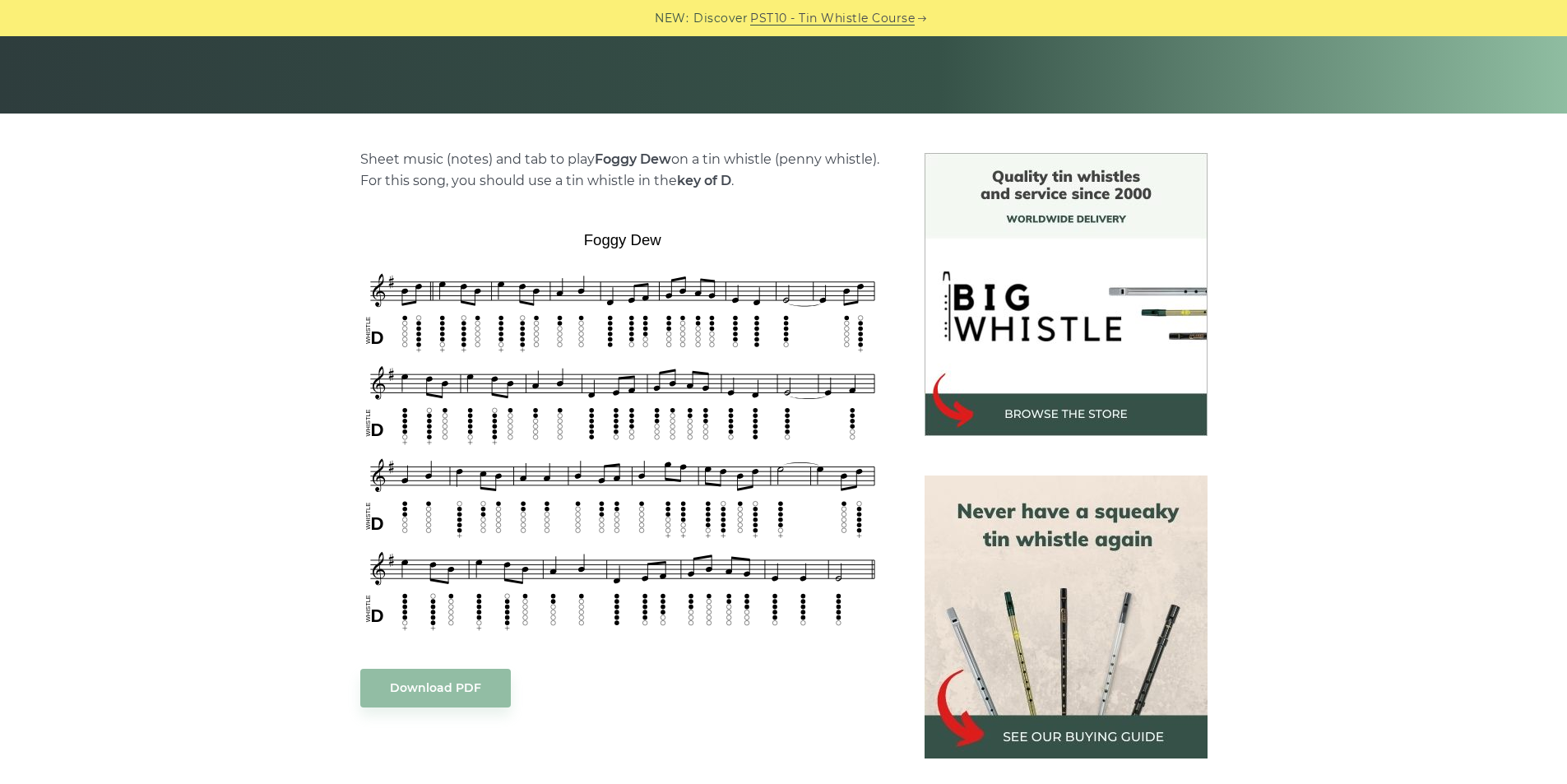
scroll to position [246, 0]
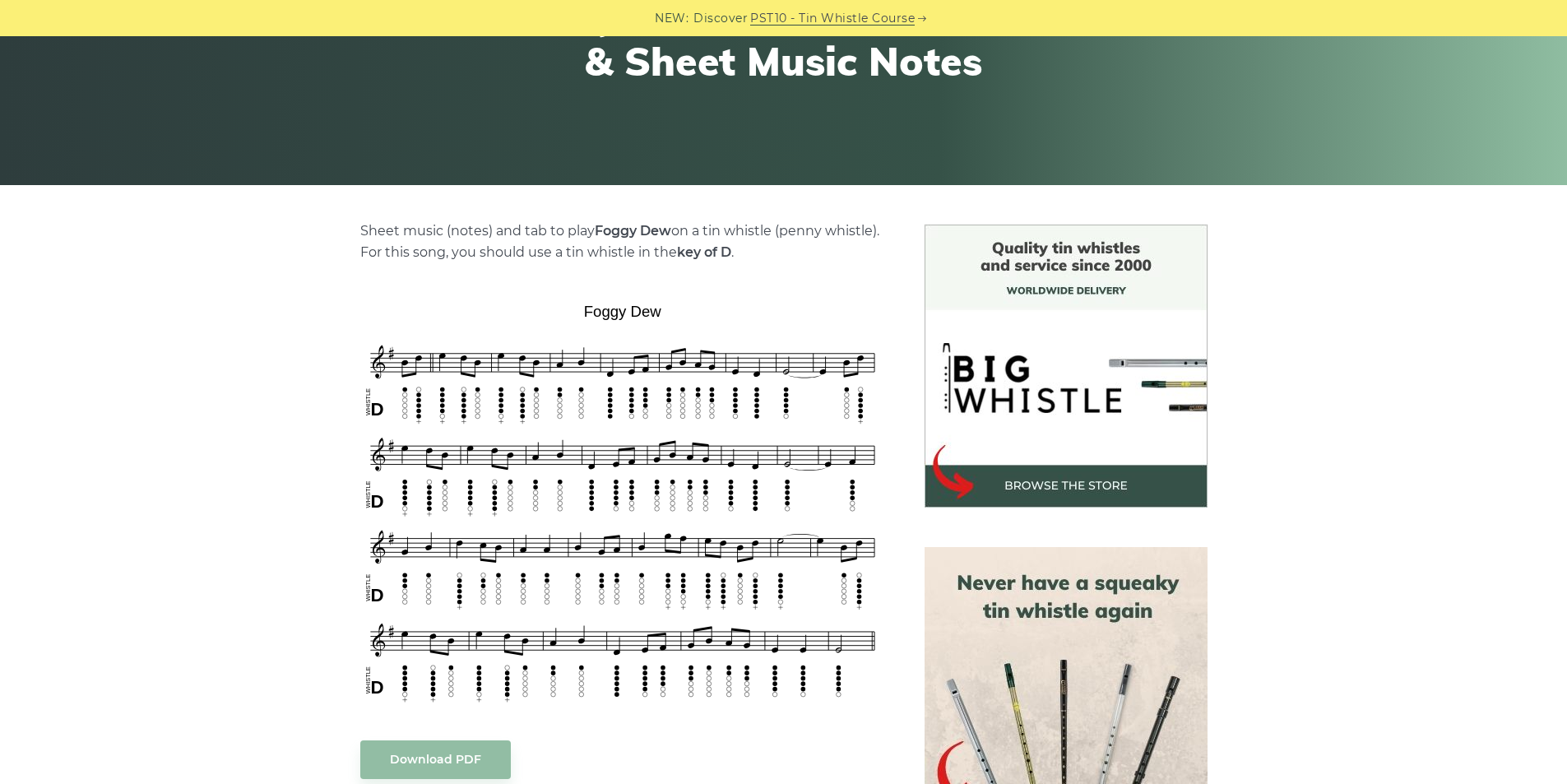
click at [184, 550] on div "Sheet music (notes) and tab to play Foggy Dew on a tin whistle ([PERSON_NAME] w…" at bounding box center [784, 773] width 1567 height 1098
click at [241, 620] on div "Sheet music (notes) and tab to play Foggy Dew on a tin whistle ([PERSON_NAME] w…" at bounding box center [784, 773] width 1567 height 1098
click at [220, 573] on div "Sheet music (notes) and tab to play Foggy Dew on a tin whistle ([PERSON_NAME] w…" at bounding box center [784, 773] width 1567 height 1098
